Goal: Task Accomplishment & Management: Manage account settings

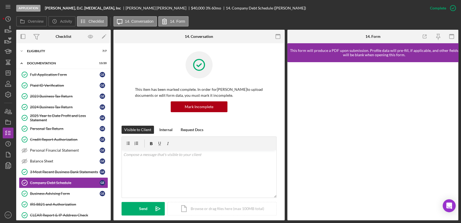
scroll to position [4, 0]
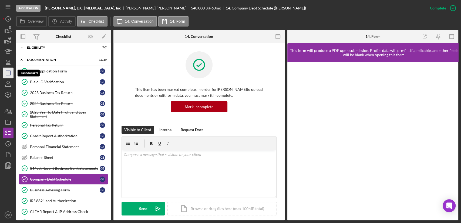
click at [8, 75] on polygon "button" at bounding box center [8, 73] width 4 height 4
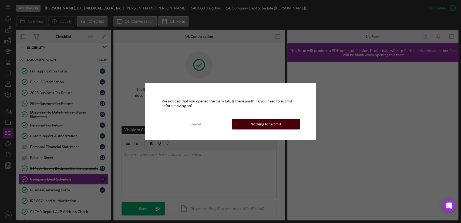
click at [274, 125] on div "Nothing to Submit" at bounding box center [265, 123] width 31 height 11
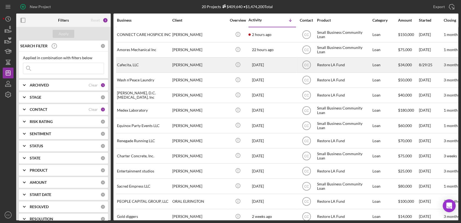
click at [154, 66] on div "Cafecita, LLC" at bounding box center [144, 65] width 54 height 14
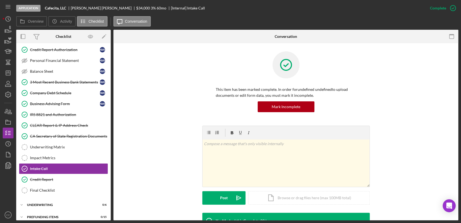
scroll to position [93, 0]
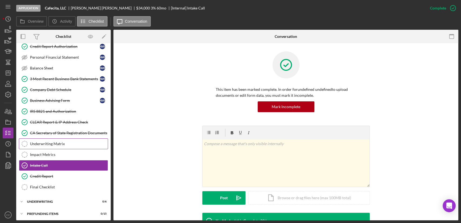
click at [56, 141] on div "Underwriting Matrix" at bounding box center [69, 143] width 78 height 4
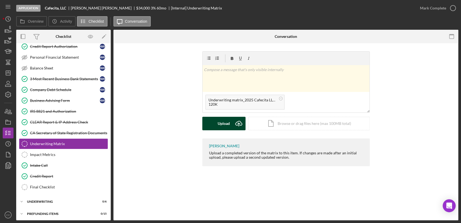
click at [219, 124] on div "Upload" at bounding box center [223, 123] width 12 height 13
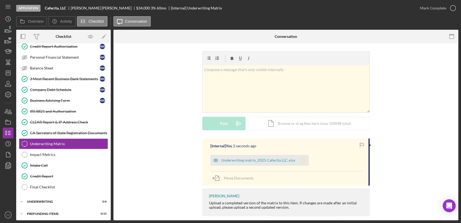
click at [301, 160] on polygon "button" at bounding box center [303, 160] width 5 height 4
click at [447, 6] on icon "button" at bounding box center [452, 7] width 13 height 13
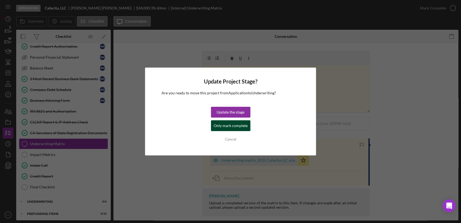
click at [218, 127] on div "Only mark complete" at bounding box center [230, 125] width 34 height 11
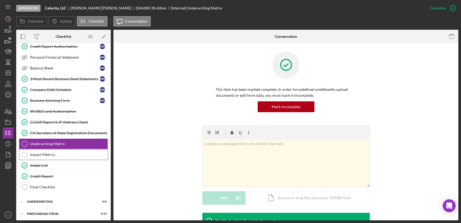
click at [50, 153] on div "Impact Metrics" at bounding box center [69, 154] width 78 height 4
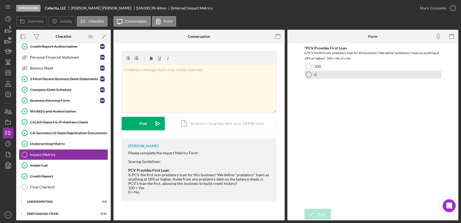
click at [309, 74] on div at bounding box center [308, 74] width 6 height 6
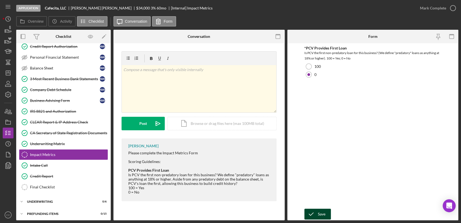
click at [313, 212] on icon "submit" at bounding box center [310, 213] width 13 height 13
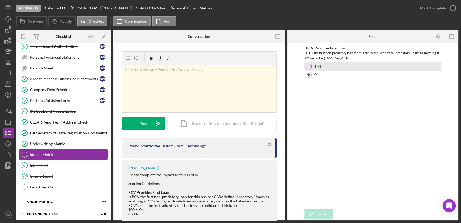
click at [308, 68] on div at bounding box center [308, 66] width 6 height 6
click at [310, 65] on div at bounding box center [308, 66] width 6 height 6
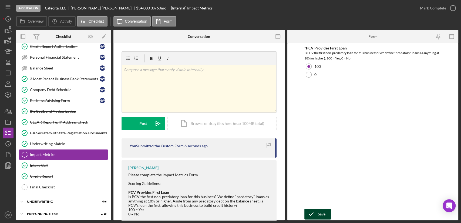
click at [322, 214] on div "Save" at bounding box center [322, 213] width 8 height 11
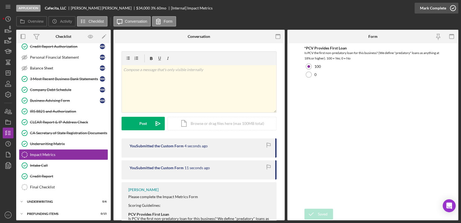
click at [450, 8] on icon "button" at bounding box center [452, 7] width 13 height 13
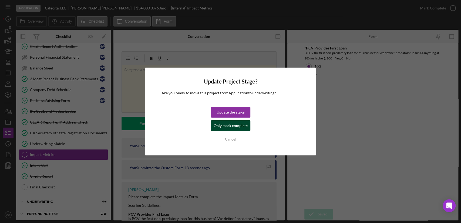
click at [227, 129] on div "Only mark complete" at bounding box center [230, 125] width 34 height 11
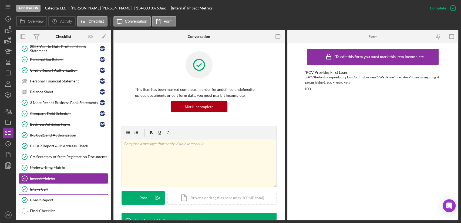
scroll to position [90, 0]
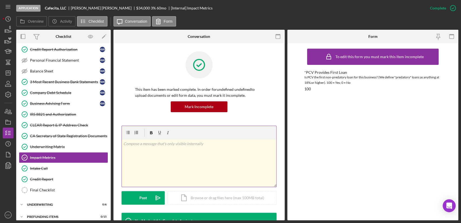
drag, startPoint x: 43, startPoint y: 148, endPoint x: 158, endPoint y: 147, distance: 115.8
click at [43, 148] on link "Underwriting Matrix Underwriting Matrix" at bounding box center [63, 146] width 89 height 11
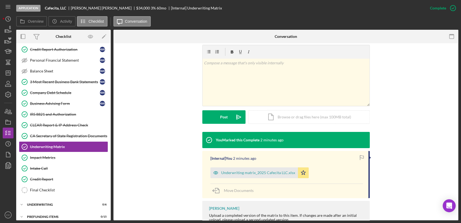
scroll to position [90, 0]
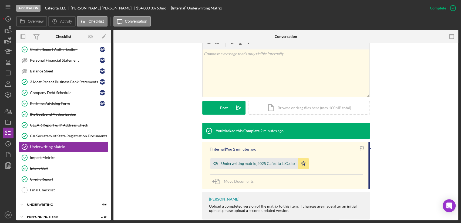
click at [231, 165] on div "Underwriting matrix_2025 Cafecita LLC.xlsx" at bounding box center [258, 163] width 74 height 4
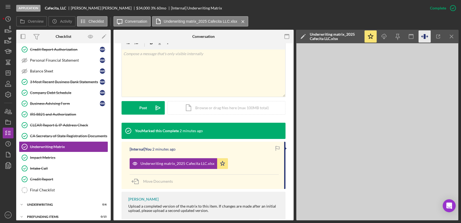
click at [424, 40] on icon "button" at bounding box center [424, 36] width 12 height 12
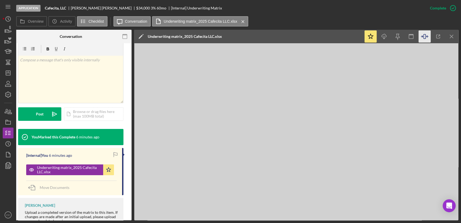
scroll to position [0, 0]
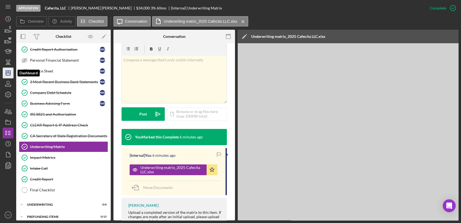
click at [10, 73] on icon "Icon/Dashboard" at bounding box center [7, 72] width 13 height 13
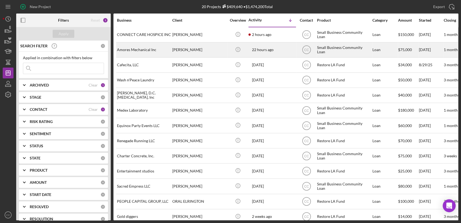
click at [131, 50] on div "Amores Mechanical Inc" at bounding box center [144, 50] width 54 height 14
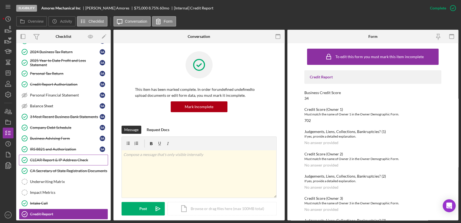
scroll to position [33, 0]
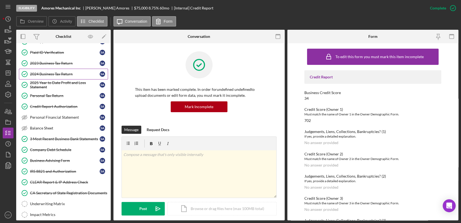
click at [56, 76] on link "2024 Business Tax Return 2024 Business Tax Return S A" at bounding box center [63, 74] width 89 height 11
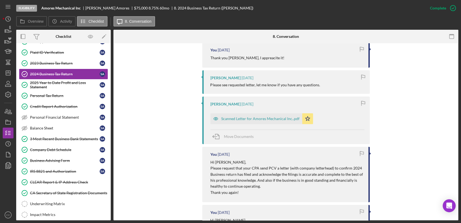
scroll to position [210, 0]
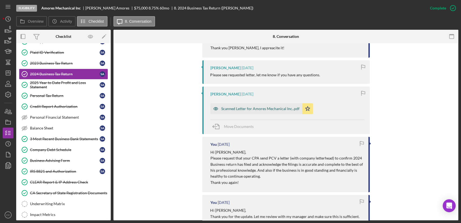
click at [268, 110] on div "Scanned Letter for Amores Mechanical Inc..pdf" at bounding box center [260, 108] width 78 height 4
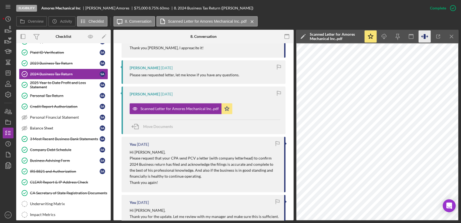
click at [423, 36] on icon "button" at bounding box center [424, 36] width 12 height 12
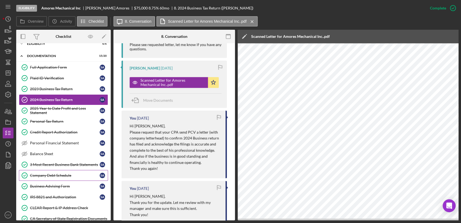
scroll to position [5, 0]
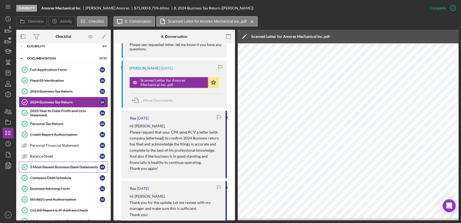
click at [49, 168] on div "3 Most Recent Business Bank Statements" at bounding box center [65, 167] width 70 height 4
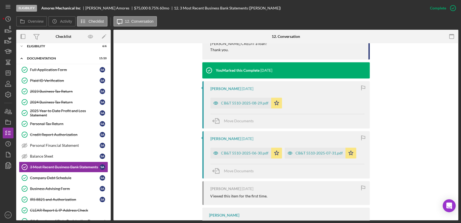
scroll to position [337, 0]
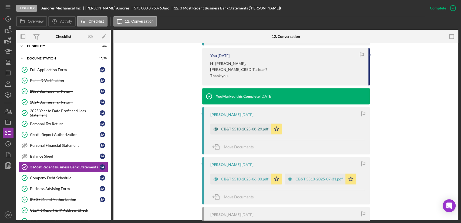
click at [244, 127] on div "CB&T 5510-2025-08-29.pdf" at bounding box center [244, 129] width 47 height 4
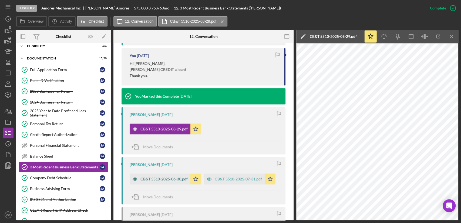
click at [158, 178] on div "CB&T 5510-2025-06-30.pdf" at bounding box center [163, 178] width 47 height 4
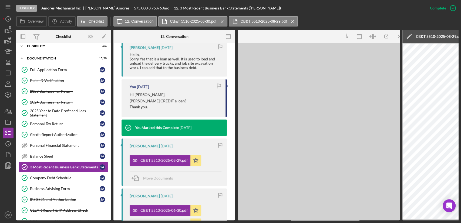
scroll to position [360, 0]
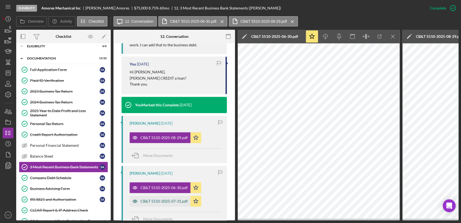
click at [159, 199] on div "CB&T 5510-2025-07-31.pdf" at bounding box center [163, 201] width 47 height 4
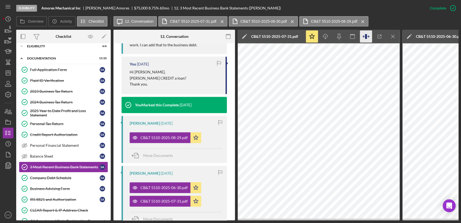
click at [364, 38] on icon "button" at bounding box center [366, 36] width 12 height 12
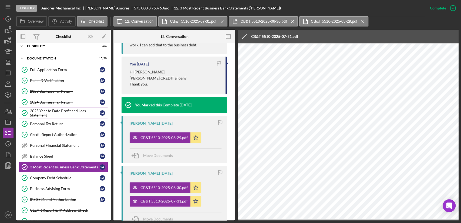
scroll to position [0, 0]
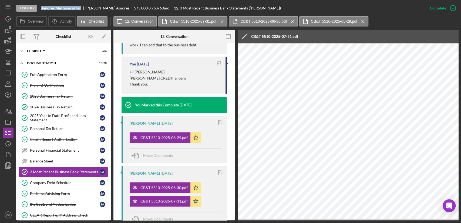
drag, startPoint x: 82, startPoint y: 7, endPoint x: 42, endPoint y: 9, distance: 40.0
click at [42, 9] on div "Amores Mechanical Inc" at bounding box center [63, 8] width 44 height 4
copy b "Amores Mechanical Inc"
click at [27, 21] on icon at bounding box center [22, 21] width 11 height 11
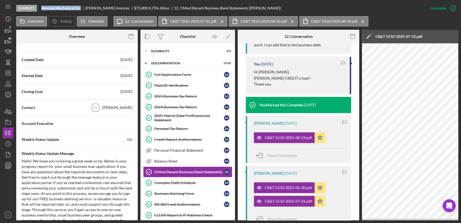
scroll to position [30, 0]
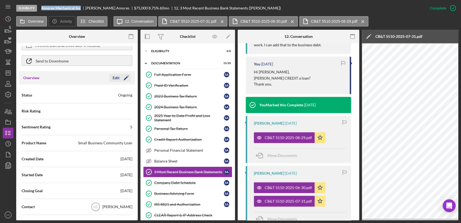
click at [124, 75] on icon "Icon/Edit" at bounding box center [125, 77] width 13 height 13
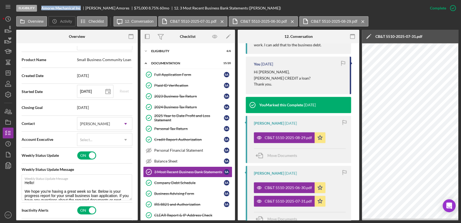
scroll to position [120, 0]
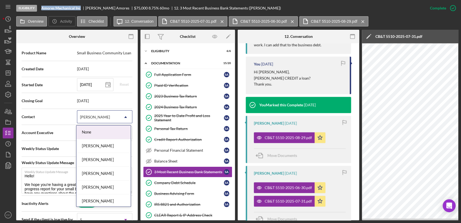
click at [125, 116] on icon "Icon/Dropdown Arrow" at bounding box center [125, 116] width 13 height 13
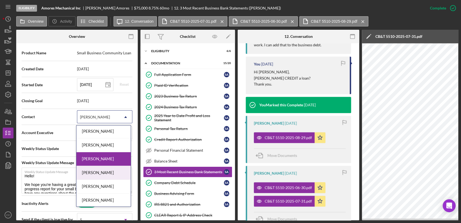
scroll to position [193, 0]
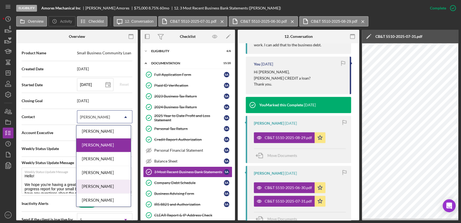
click at [94, 185] on div "[PERSON_NAME]" at bounding box center [103, 186] width 54 height 14
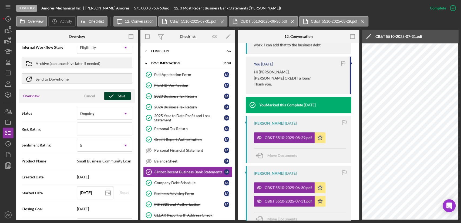
scroll to position [0, 0]
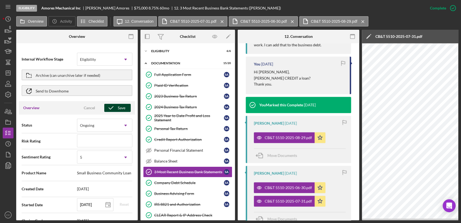
click at [119, 107] on div "Save" at bounding box center [122, 108] width 8 height 8
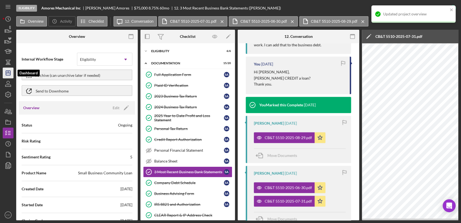
click at [7, 71] on icon "Icon/Dashboard" at bounding box center [7, 72] width 13 height 13
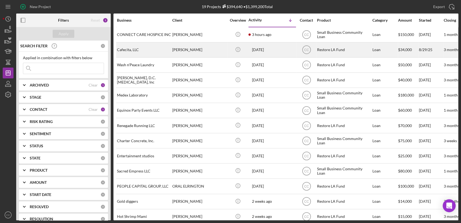
click at [158, 51] on div "Cafecita, LLC" at bounding box center [144, 50] width 54 height 14
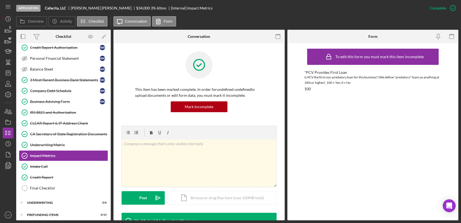
scroll to position [93, 0]
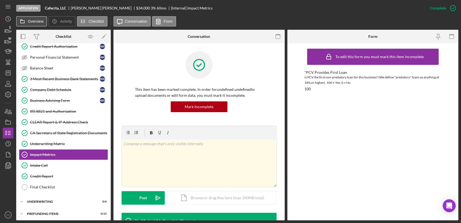
click at [26, 22] on icon at bounding box center [22, 21] width 11 height 11
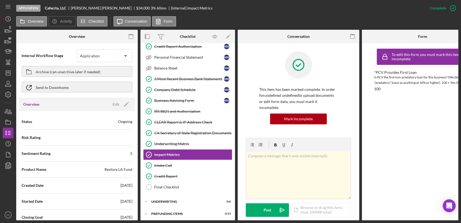
scroll to position [0, 0]
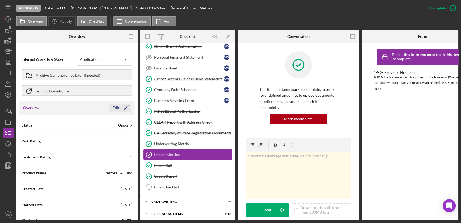
click at [125, 107] on polygon "button" at bounding box center [126, 108] width 4 height 4
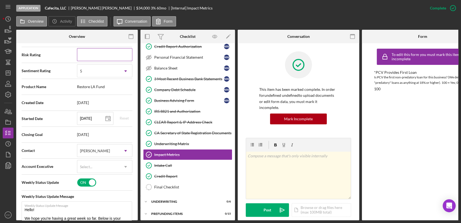
scroll to position [90, 0]
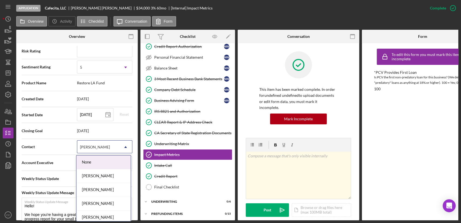
click at [119, 145] on icon "Icon/Dropdown Arrow" at bounding box center [125, 146] width 13 height 13
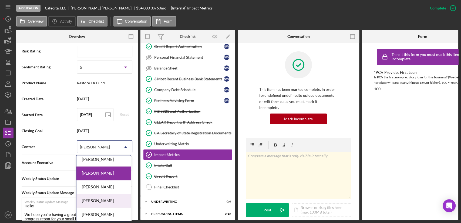
click at [103, 199] on div "[PERSON_NAME]" at bounding box center [103, 201] width 54 height 14
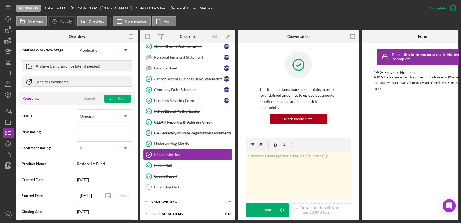
scroll to position [0, 0]
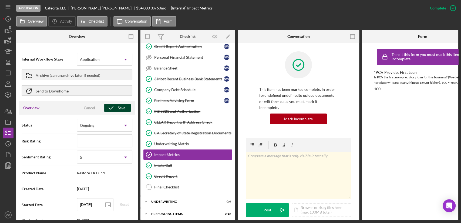
click at [116, 104] on button "Save" at bounding box center [117, 108] width 26 height 8
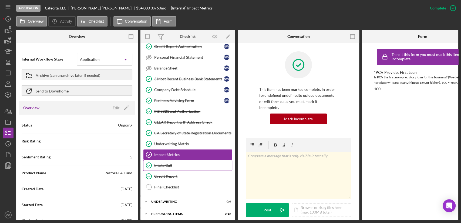
click at [177, 164] on div "Intake Call" at bounding box center [193, 165] width 78 height 4
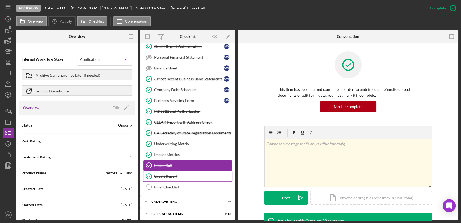
click at [175, 171] on link "Credit Report Credit Report" at bounding box center [187, 176] width 89 height 11
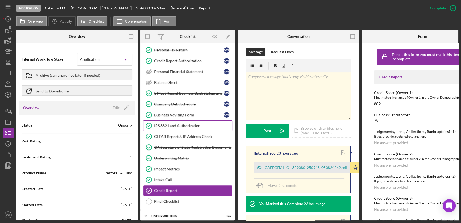
scroll to position [93, 0]
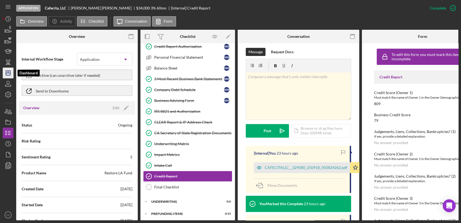
click at [10, 73] on icon "Icon/Dashboard" at bounding box center [7, 72] width 13 height 13
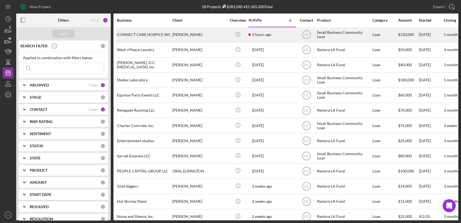
click at [185, 35] on div "[PERSON_NAME]" at bounding box center [199, 35] width 54 height 14
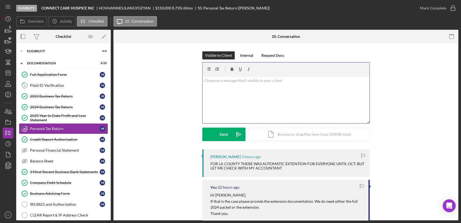
click at [280, 102] on div "v Color teal Color pink Remove color Add row above Add row below Add column bef…" at bounding box center [285, 99] width 167 height 47
click at [221, 194] on p "Hi [PERSON_NAME]," at bounding box center [286, 195] width 152 height 6
click at [221, 194] on p "Hi [PERSON_NAME]," at bounding box center [286, 194] width 152 height 6
copy p "Hovhannes"
click at [237, 86] on div "v Color teal Color pink Remove color Add row above Add row below Add column bef…" at bounding box center [285, 99] width 167 height 47
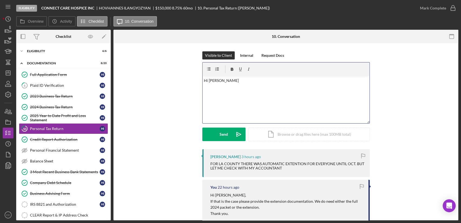
click at [265, 84] on div "v Color teal Color pink Remove color Add row above Add row below Add column bef…" at bounding box center [285, 99] width 167 height 47
